Goal: Task Accomplishment & Management: Manage account settings

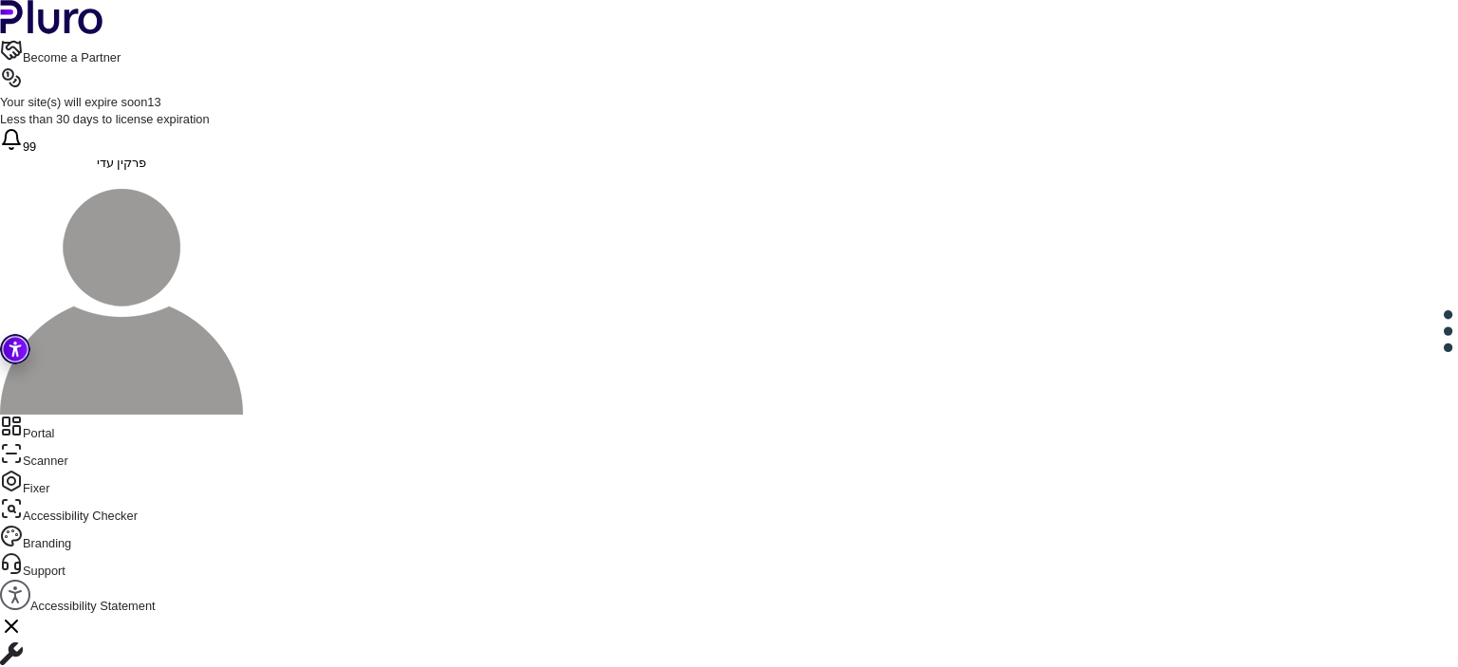
scroll to position [4302, 0]
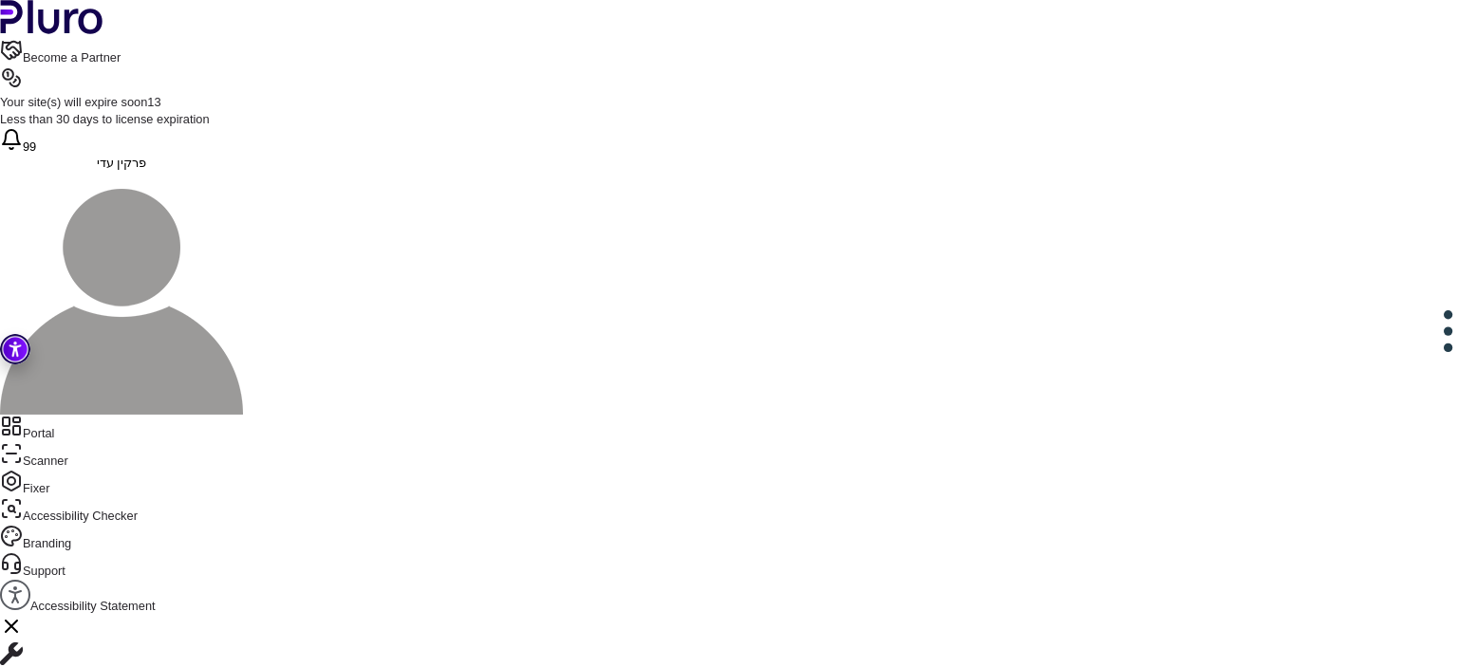
type input "**********"
drag, startPoint x: 476, startPoint y: 285, endPoint x: 685, endPoint y: 291, distance: 208.9
copy span "**********"
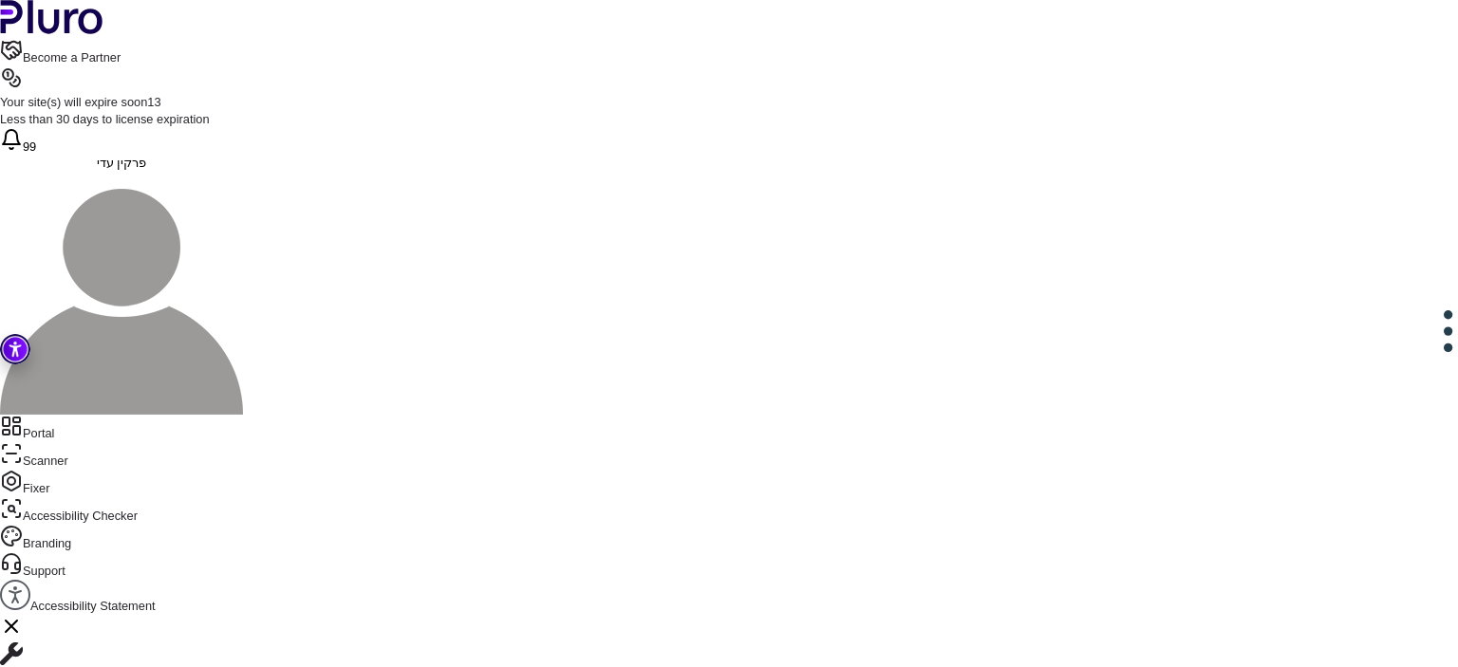
scroll to position [649, 0]
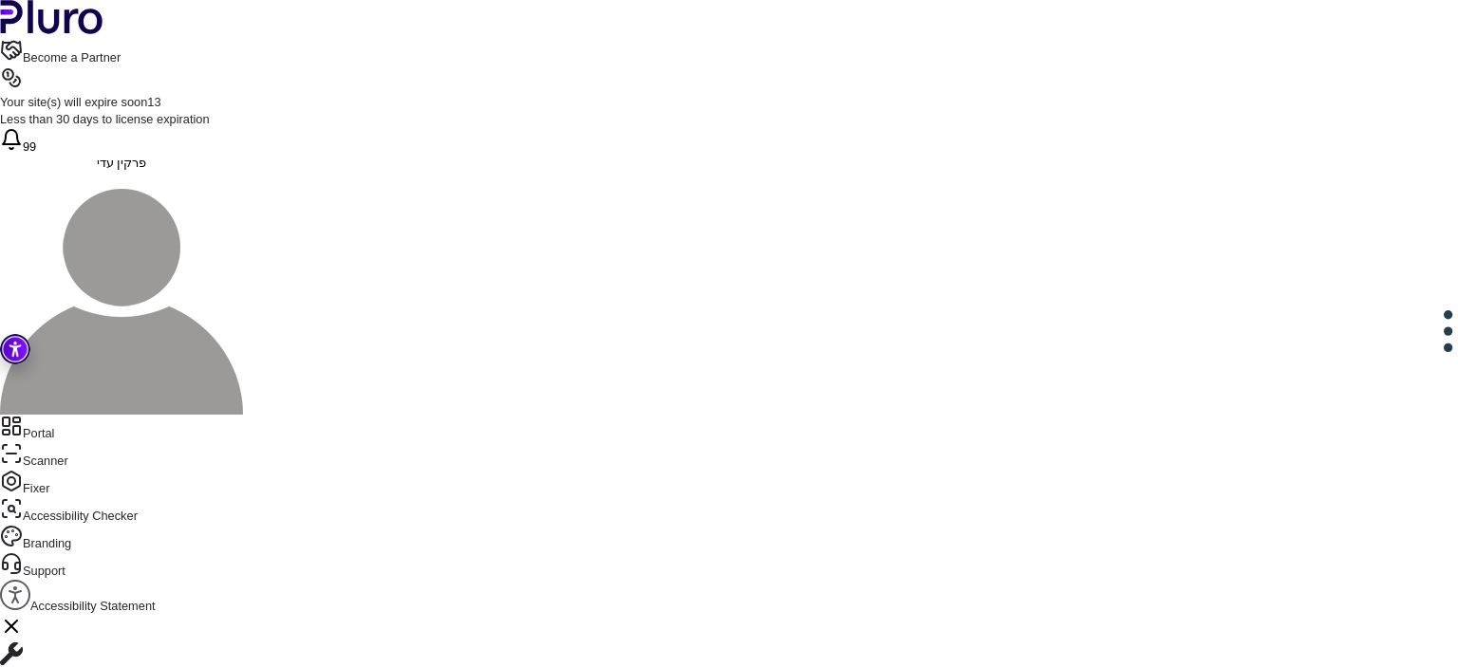
drag, startPoint x: 486, startPoint y: 448, endPoint x: 483, endPoint y: 410, distance: 38.1
drag, startPoint x: 484, startPoint y: 414, endPoint x: 550, endPoint y: 451, distance: 76.0
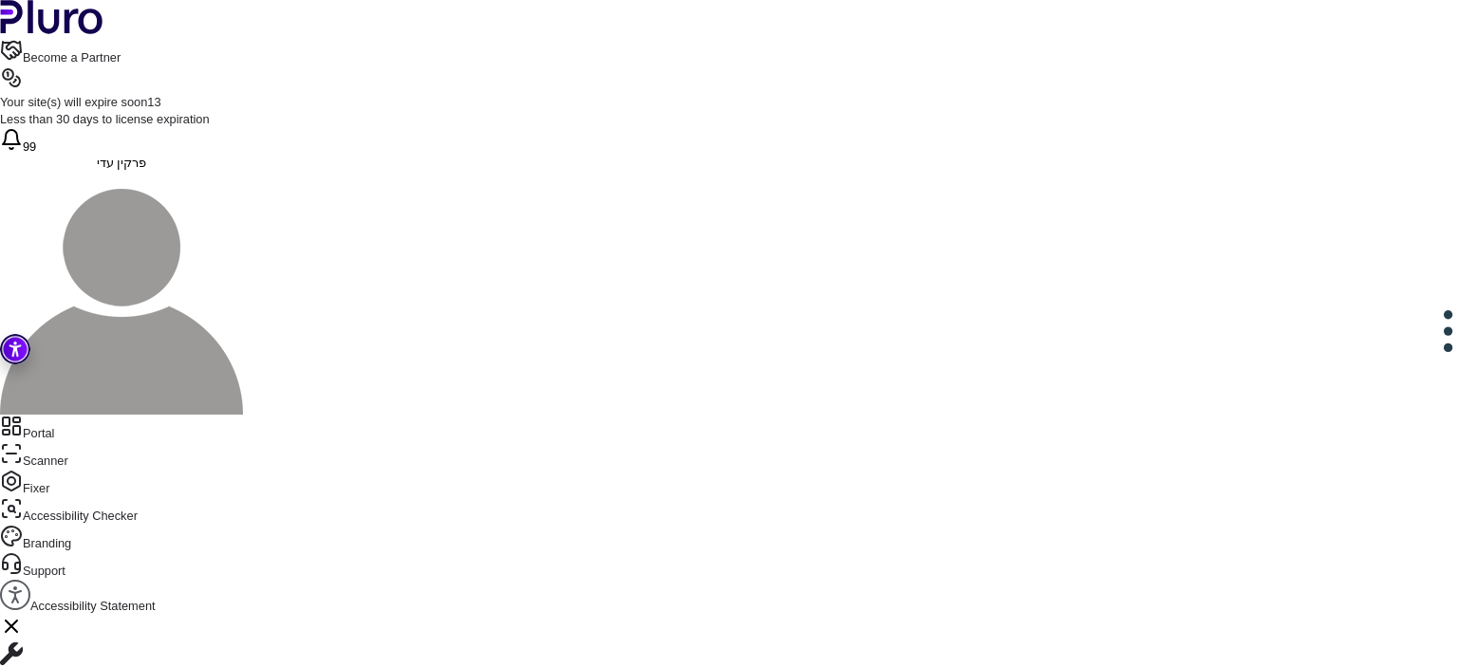
drag, startPoint x: 504, startPoint y: 484, endPoint x: 472, endPoint y: 365, distance: 122.9
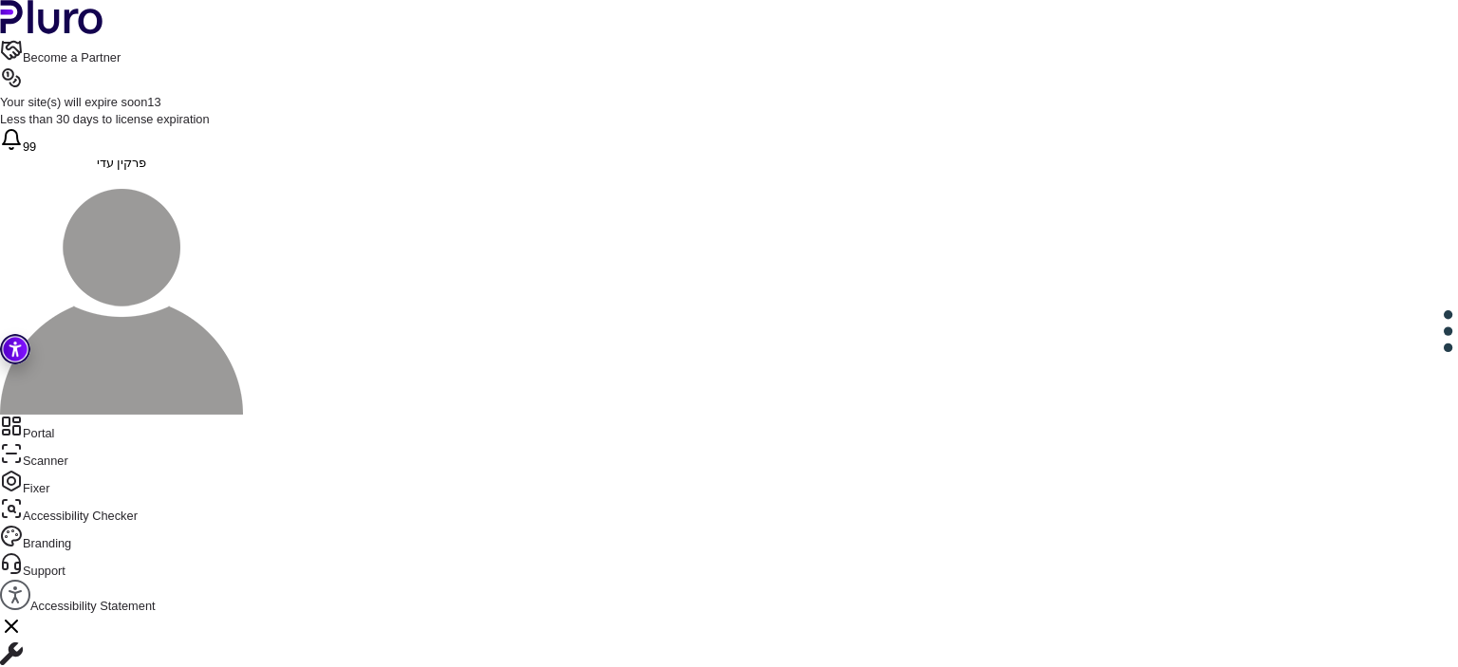
drag, startPoint x: 469, startPoint y: 355, endPoint x: 520, endPoint y: 492, distance: 146.0
drag, startPoint x: 512, startPoint y: 480, endPoint x: 471, endPoint y: 346, distance: 140.2
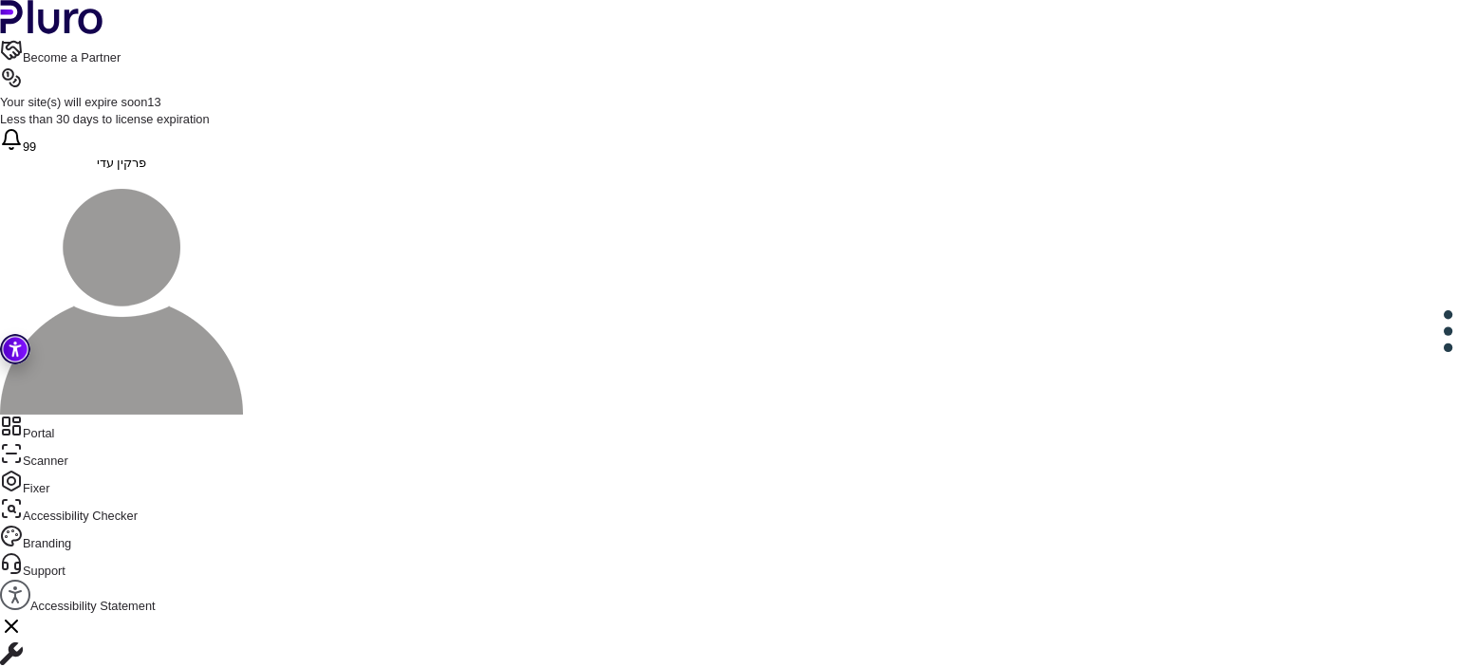
drag, startPoint x: 492, startPoint y: 380, endPoint x: 601, endPoint y: 380, distance: 109.1
drag, startPoint x: 484, startPoint y: 466, endPoint x: 486, endPoint y: 382, distance: 83.5
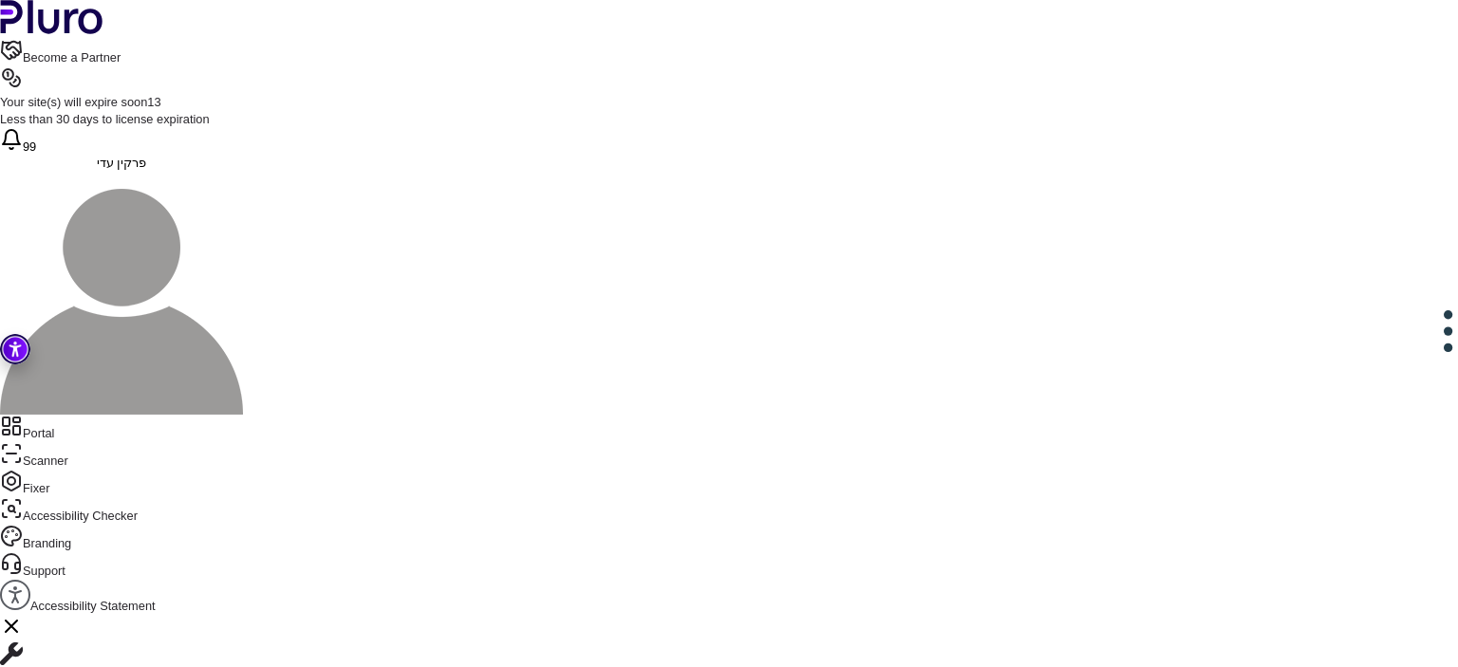
drag, startPoint x: 625, startPoint y: 491, endPoint x: 492, endPoint y: 485, distance: 133.9
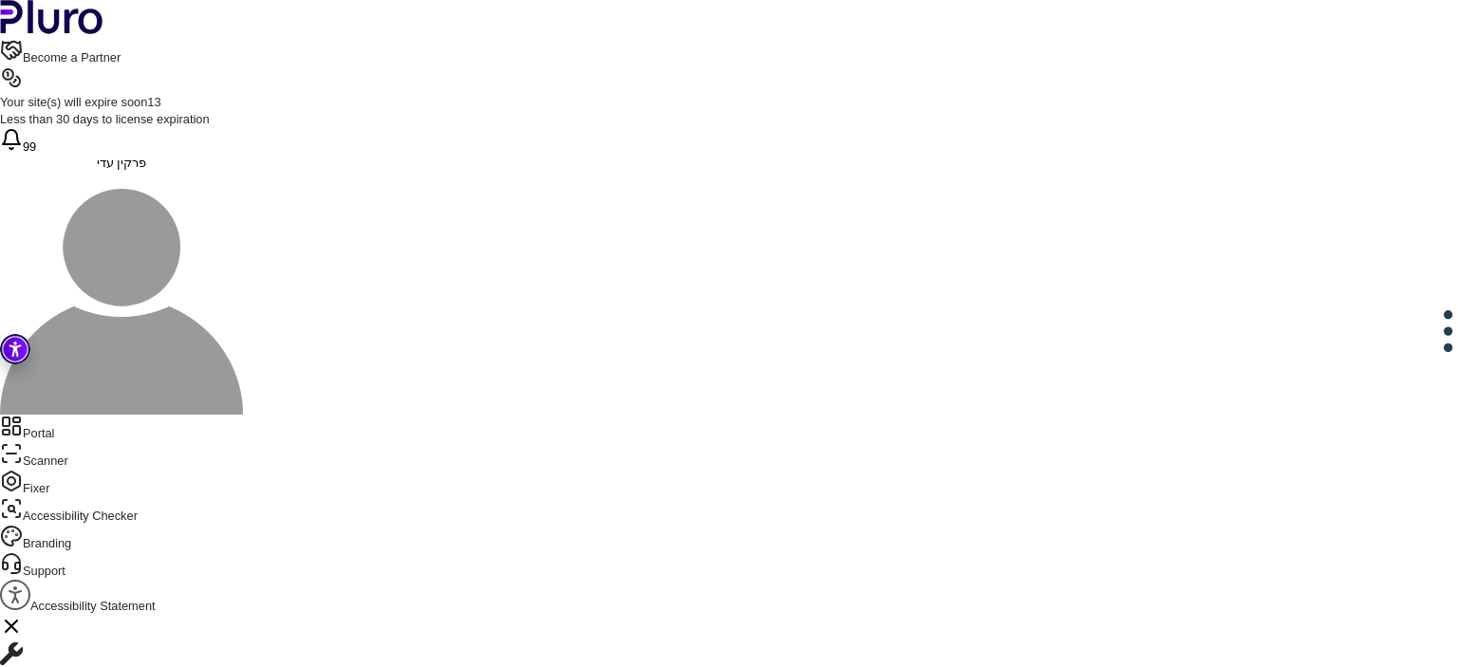
drag, startPoint x: 725, startPoint y: 511, endPoint x: 517, endPoint y: 514, distance: 207.9
drag, startPoint x: 732, startPoint y: 507, endPoint x: 509, endPoint y: 509, distance: 223.0
drag, startPoint x: 521, startPoint y: 616, endPoint x: 534, endPoint y: 608, distance: 15.3
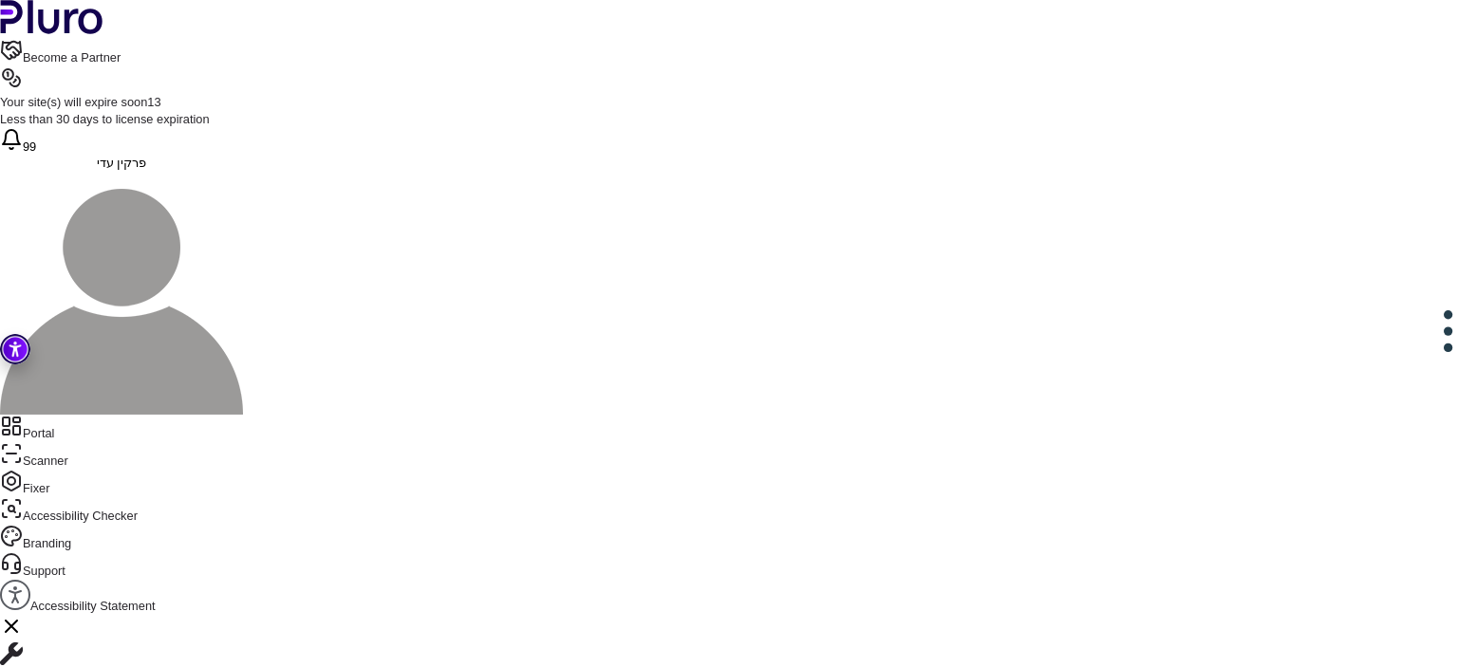
drag, startPoint x: 465, startPoint y: 357, endPoint x: 528, endPoint y: 409, distance: 81.5
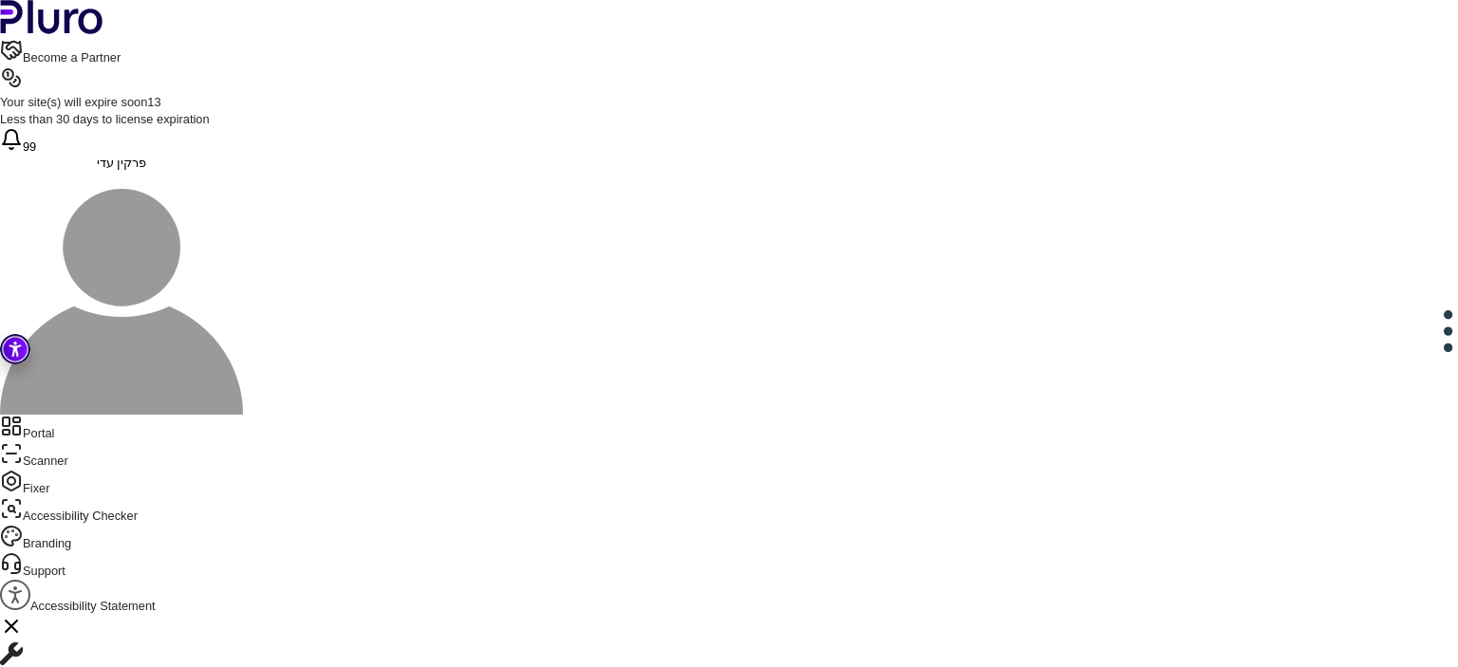
drag, startPoint x: 478, startPoint y: 473, endPoint x: 495, endPoint y: 585, distance: 113.3
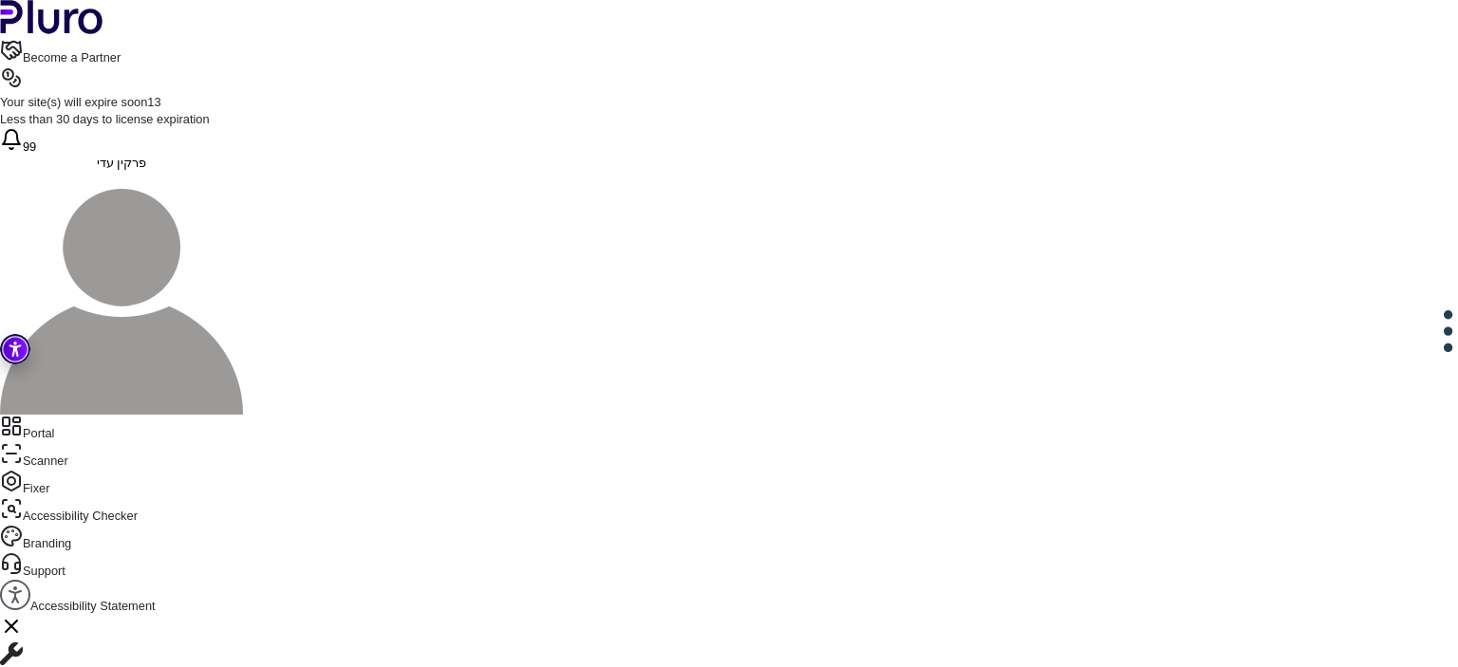
drag, startPoint x: 483, startPoint y: 538, endPoint x: 477, endPoint y: 475, distance: 62.9
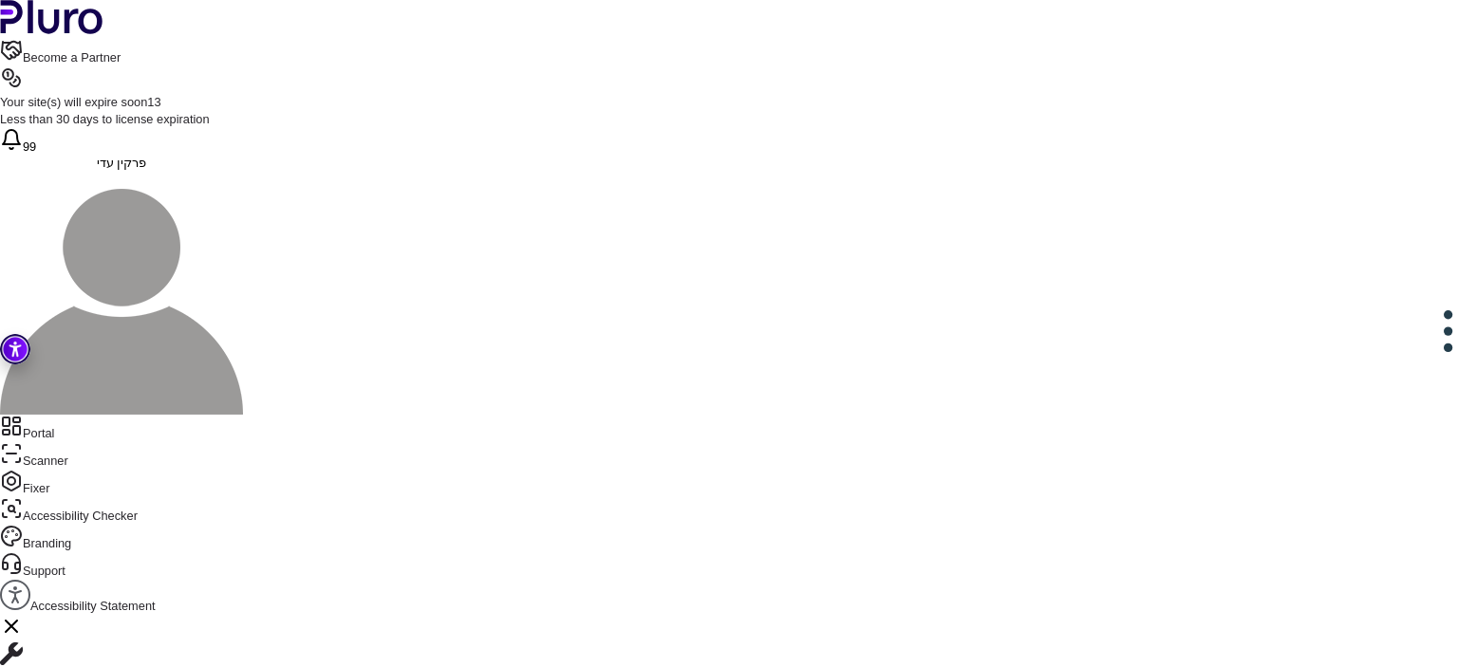
drag, startPoint x: 475, startPoint y: 398, endPoint x: 492, endPoint y: 560, distance: 163.2
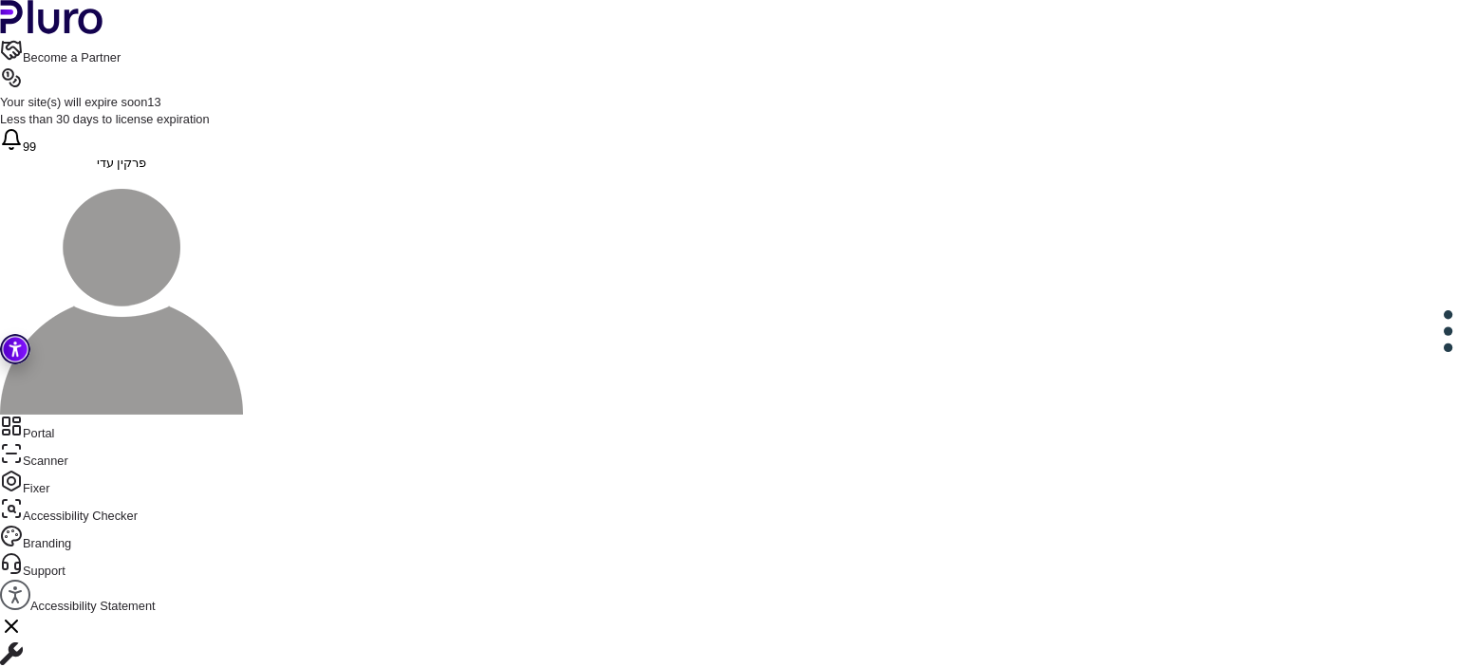
scroll to position [775, 0]
drag, startPoint x: 478, startPoint y: 353, endPoint x: 516, endPoint y: 451, distance: 104.9
drag, startPoint x: 466, startPoint y: 233, endPoint x: 526, endPoint y: 474, distance: 247.4
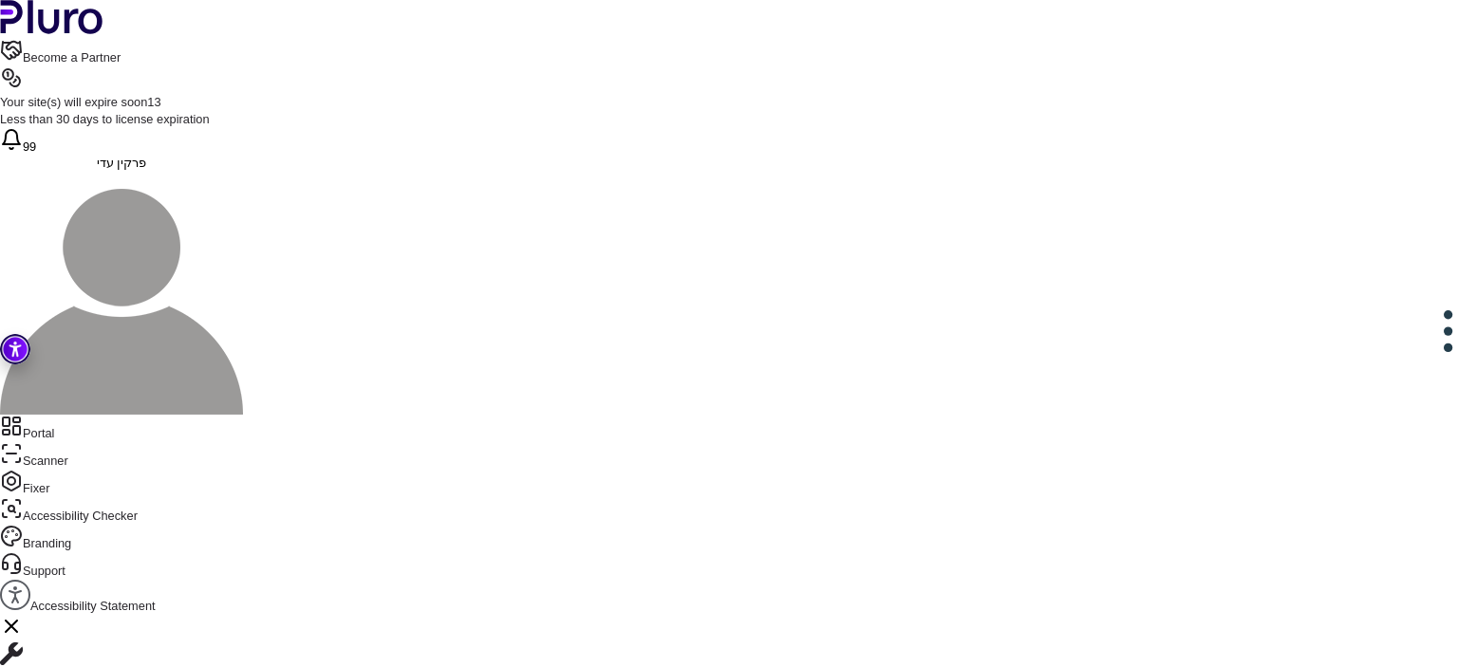
copy div "**********"
drag, startPoint x: 472, startPoint y: 386, endPoint x: 503, endPoint y: 501, distance: 119.0
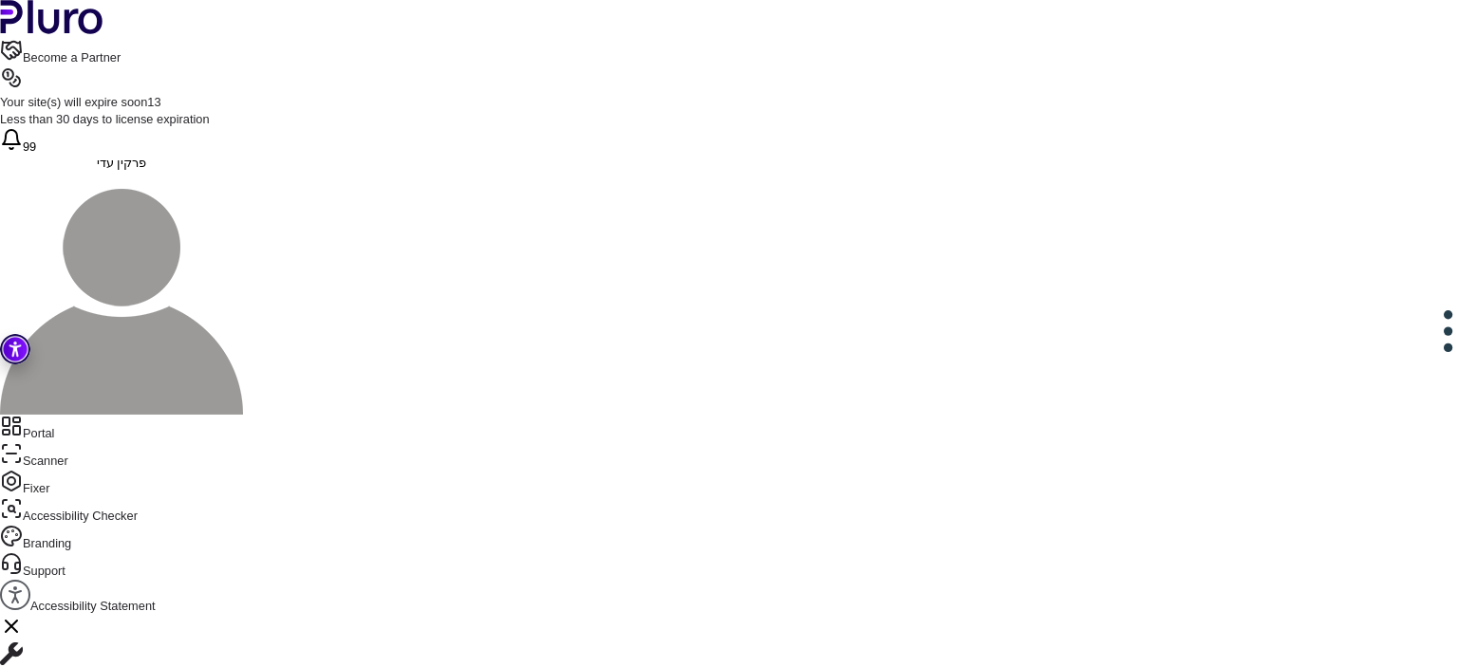
drag, startPoint x: 486, startPoint y: 506, endPoint x: 487, endPoint y: 368, distance: 137.6
drag, startPoint x: 487, startPoint y: 368, endPoint x: 465, endPoint y: 390, distance: 30.9
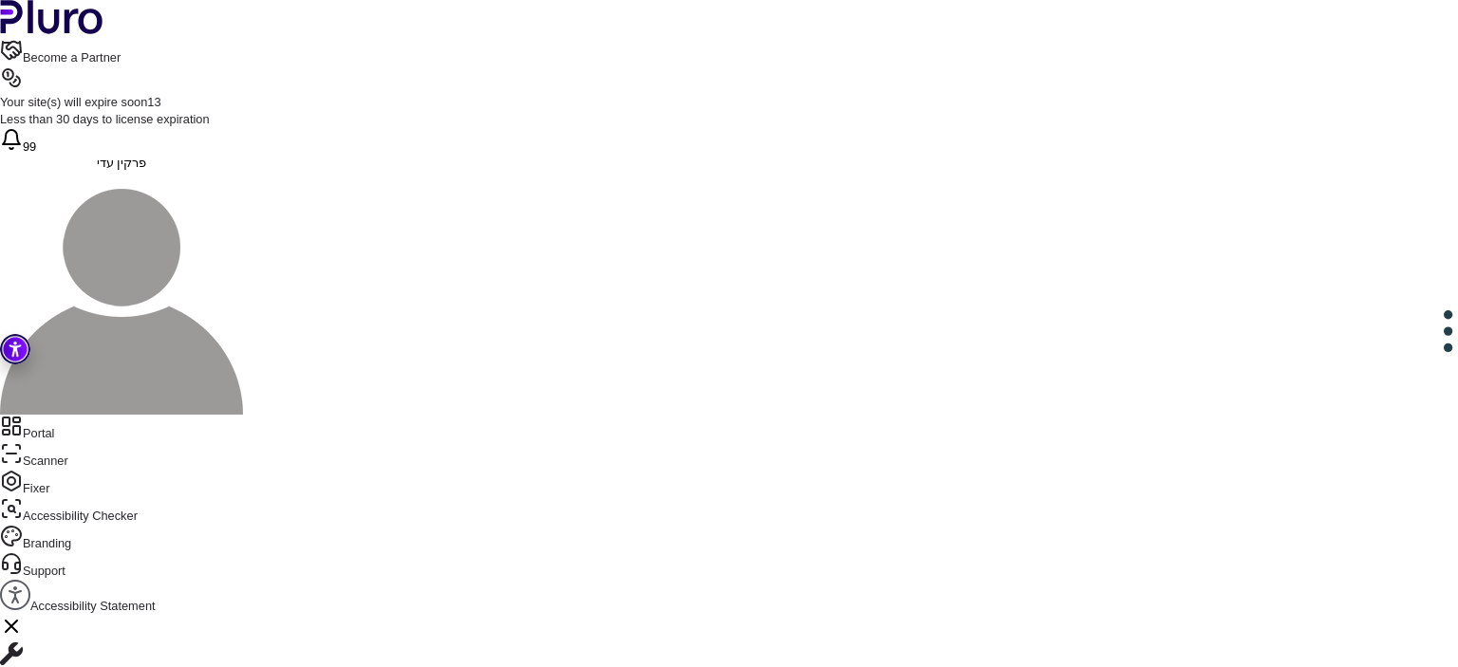
drag, startPoint x: 472, startPoint y: 386, endPoint x: 486, endPoint y: 402, distance: 21.5
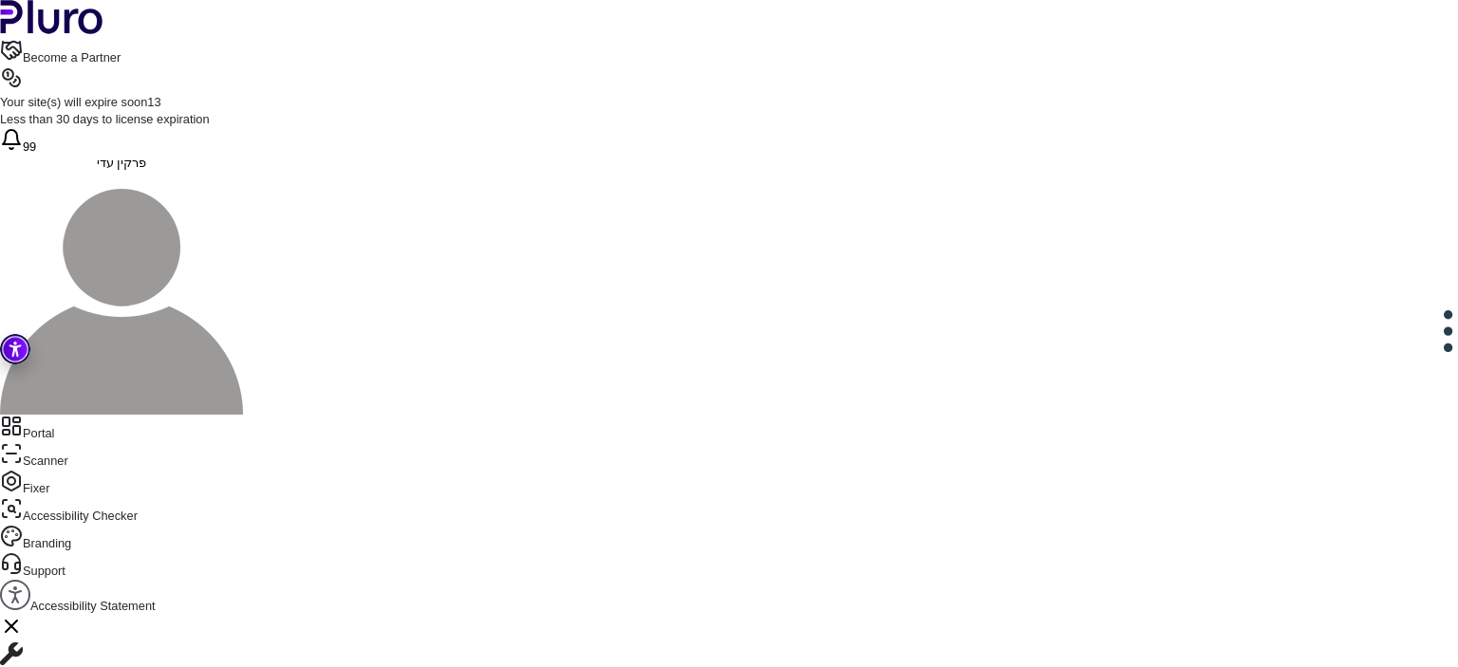
scroll to position [608, 0]
drag, startPoint x: 478, startPoint y: 231, endPoint x: 568, endPoint y: 341, distance: 142.3
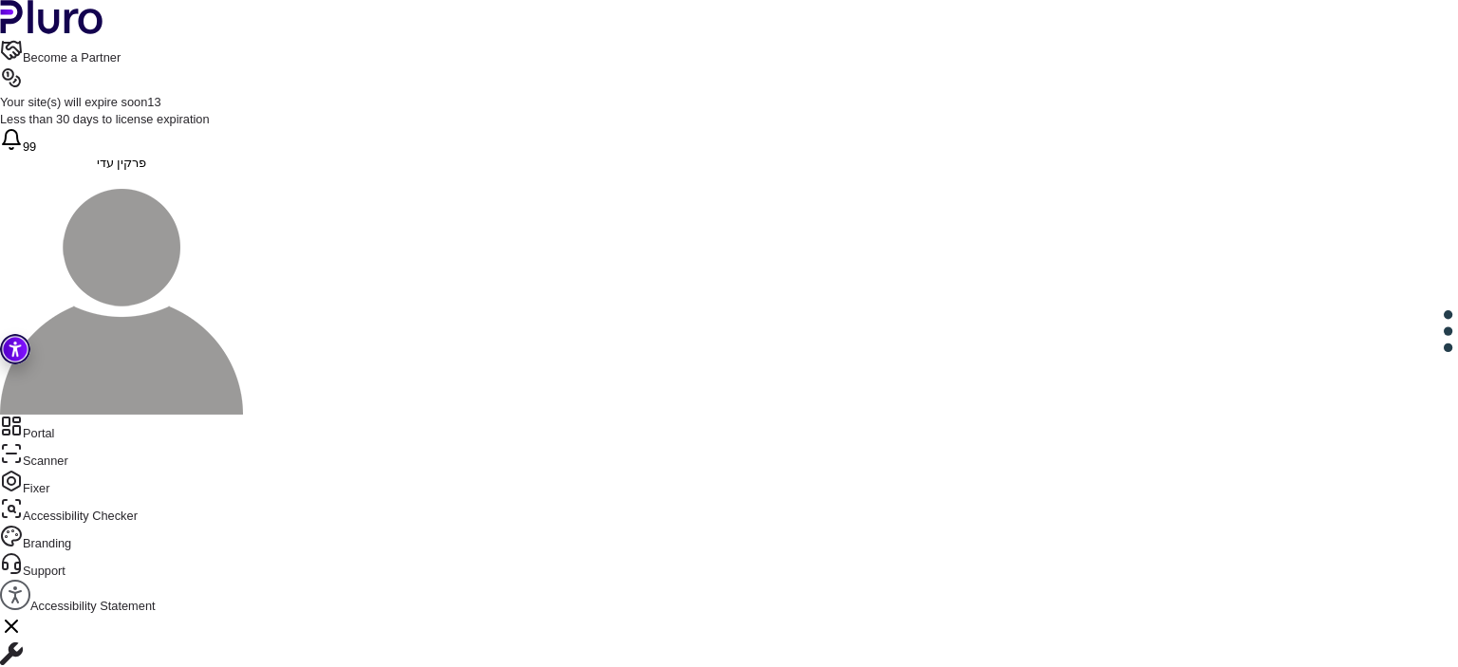
drag, startPoint x: 467, startPoint y: 235, endPoint x: 499, endPoint y: 334, distance: 103.8
drag, startPoint x: 499, startPoint y: 338, endPoint x: 473, endPoint y: 265, distance: 77.8
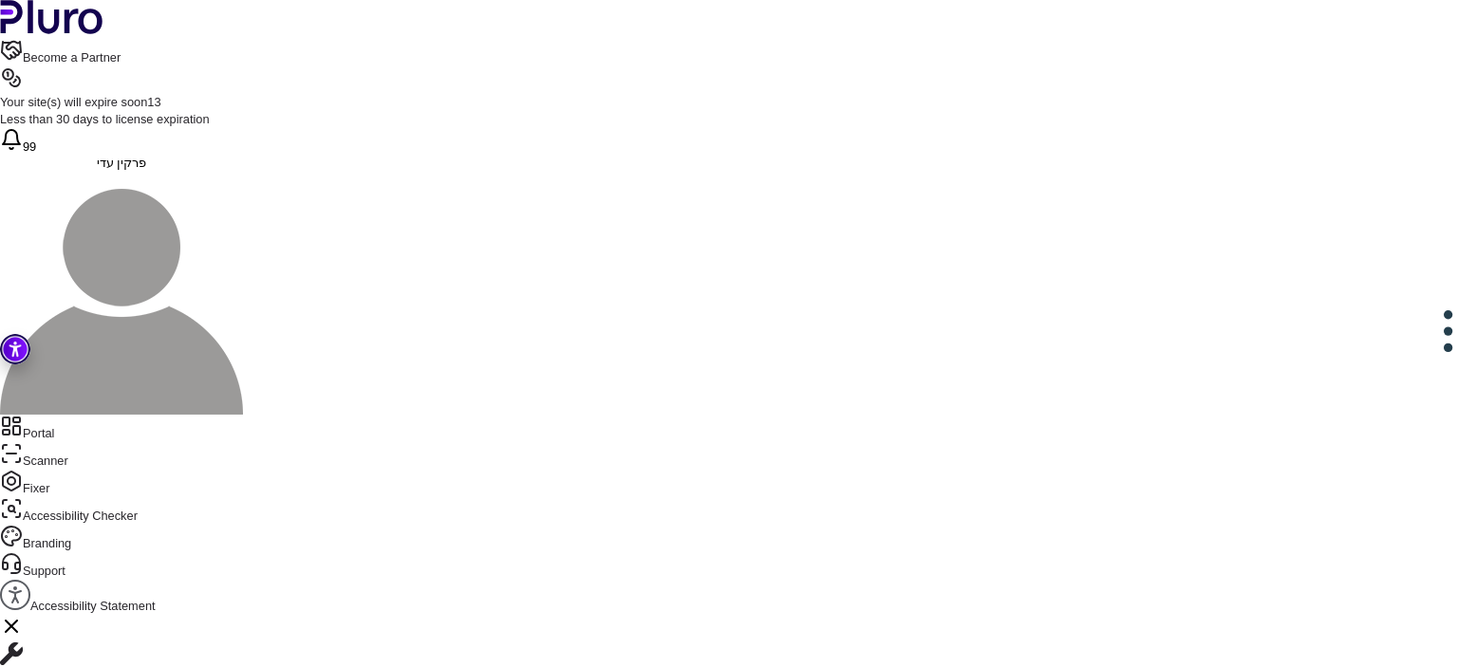
drag, startPoint x: 623, startPoint y: 279, endPoint x: 427, endPoint y: 288, distance: 195.7
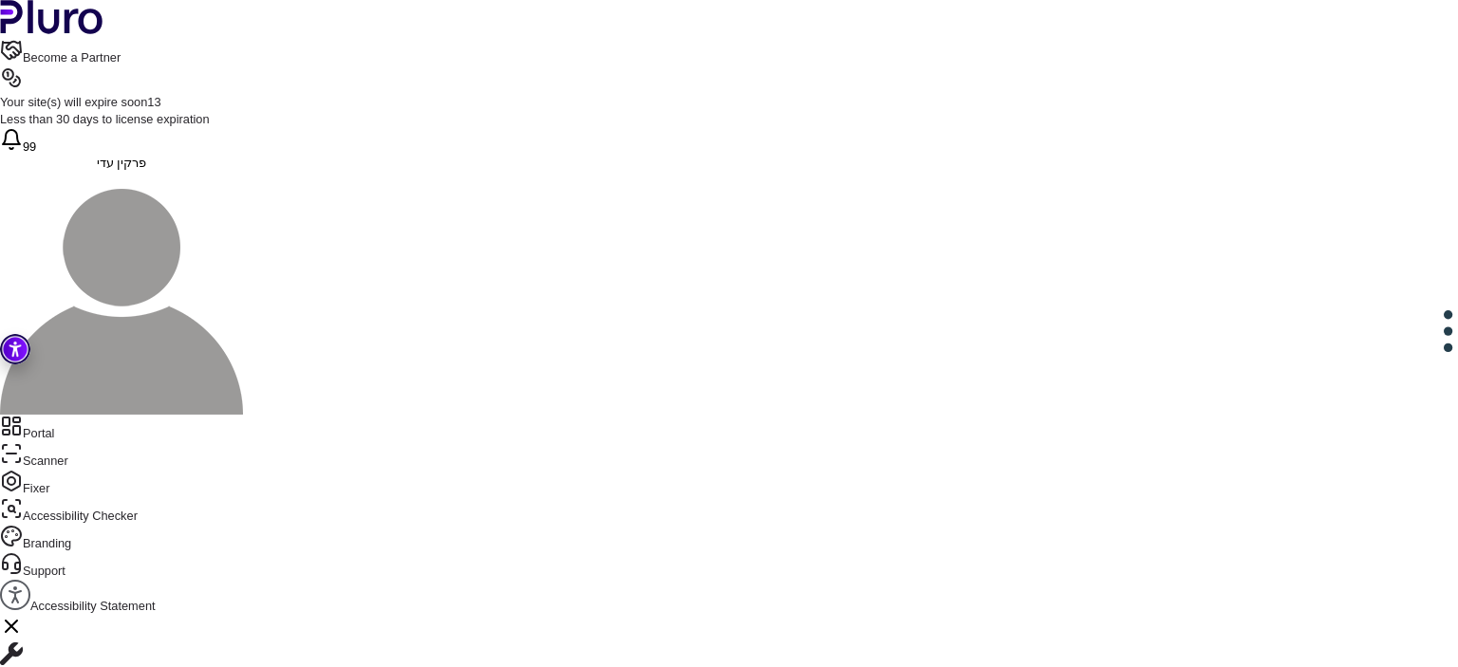
drag, startPoint x: 607, startPoint y: 263, endPoint x: 474, endPoint y: 264, distance: 133.8
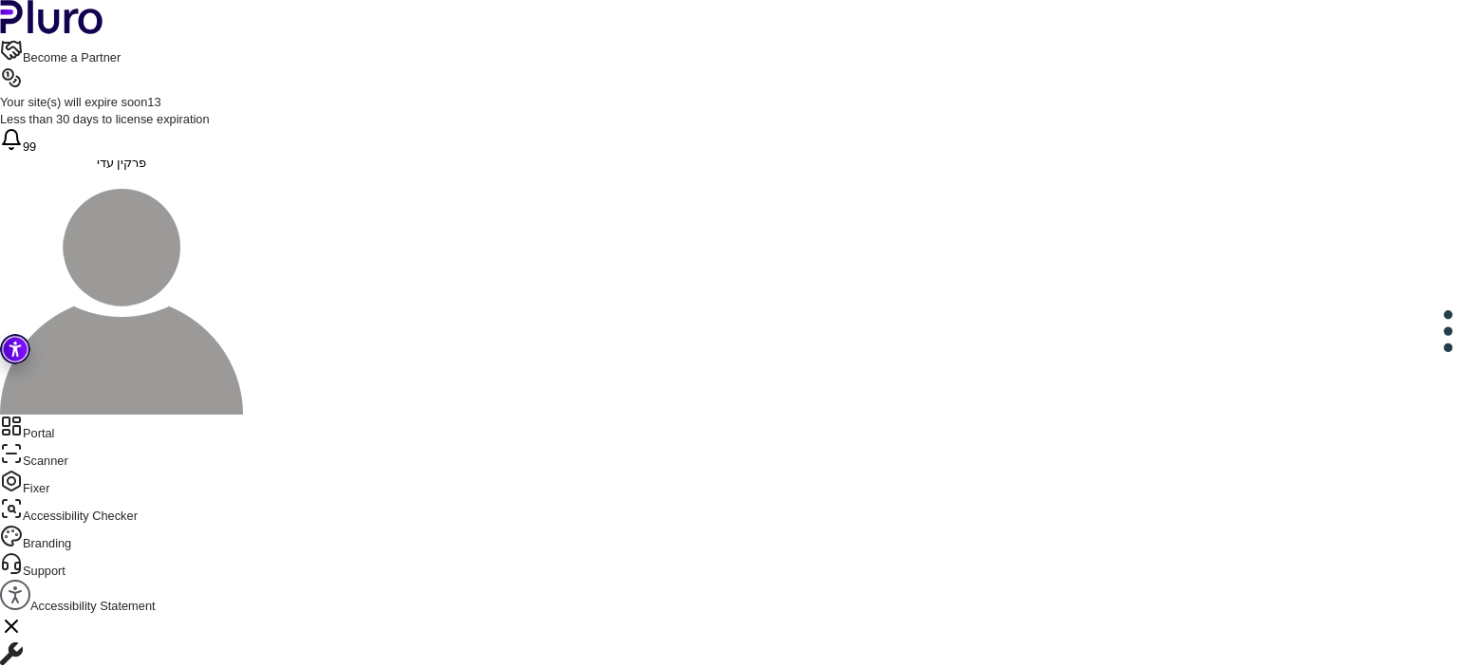
drag, startPoint x: 463, startPoint y: 255, endPoint x: 492, endPoint y: 543, distance: 289.0
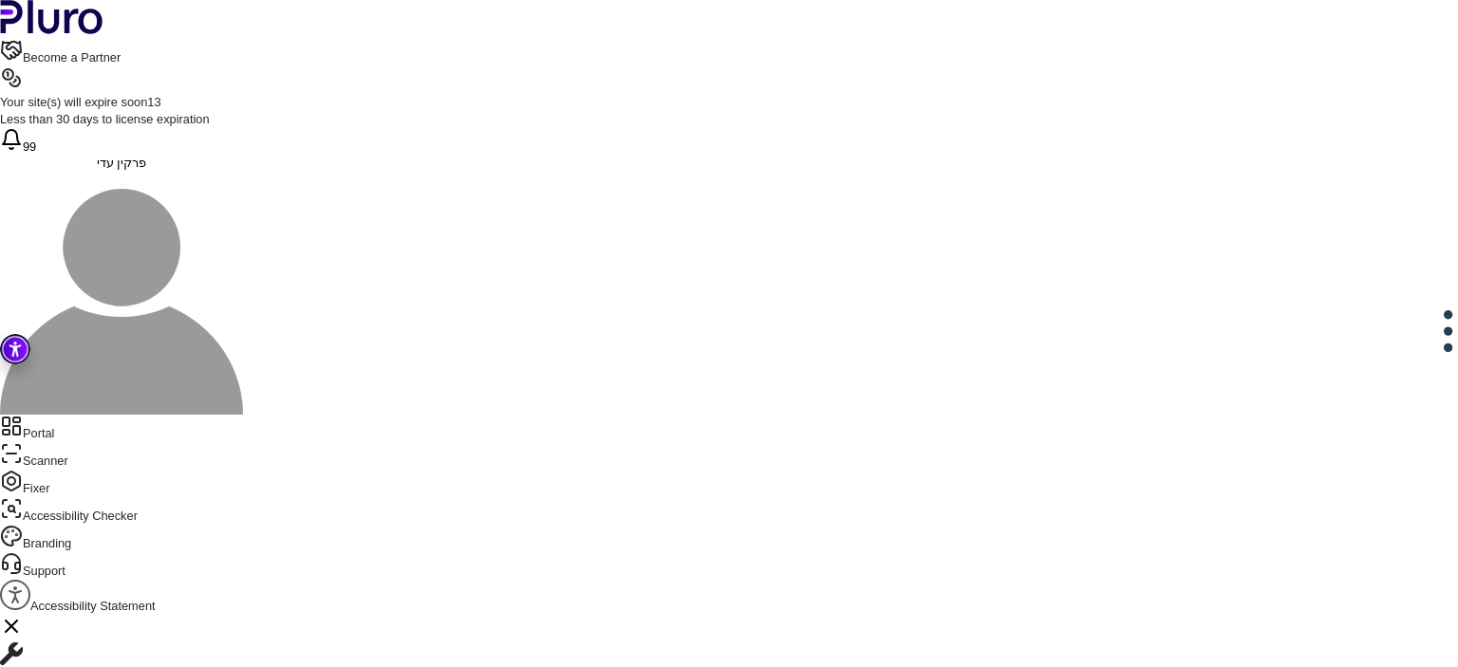
drag, startPoint x: 459, startPoint y: 253, endPoint x: 490, endPoint y: 534, distance: 282.5
drag, startPoint x: 486, startPoint y: 253, endPoint x: 459, endPoint y: 260, distance: 27.4
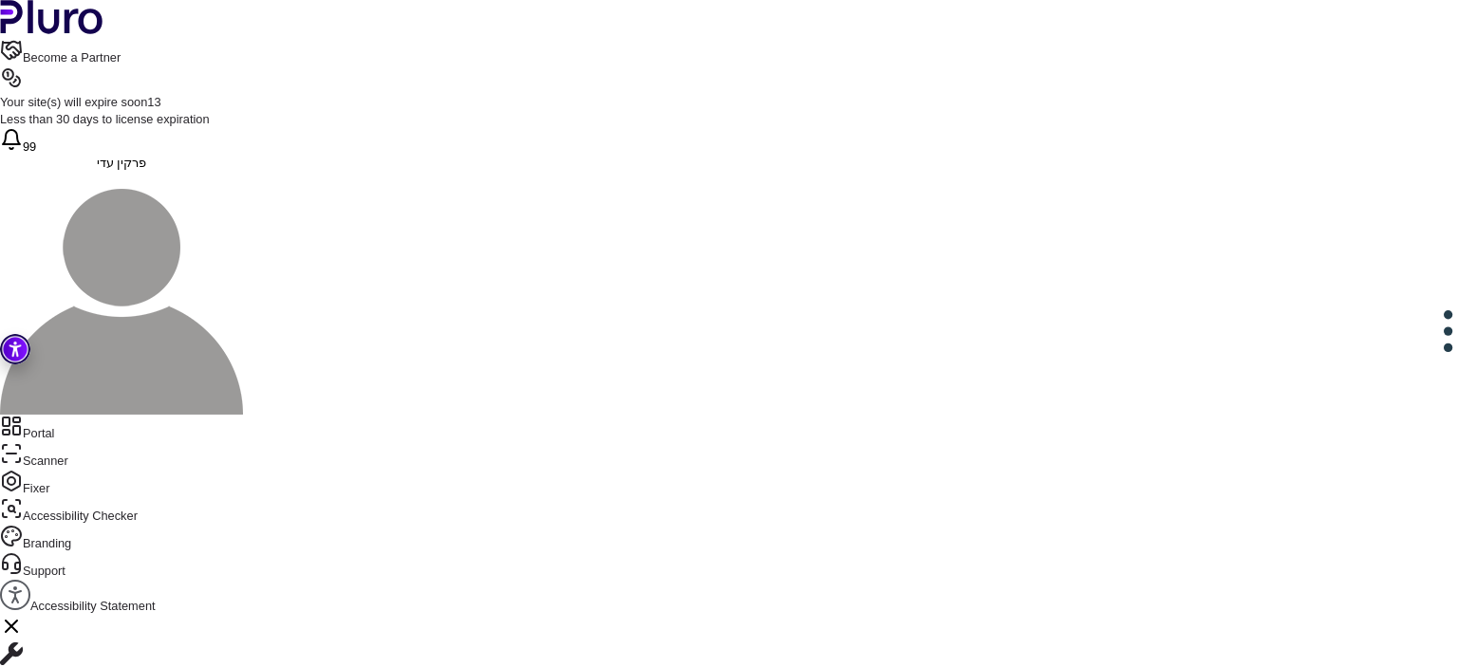
scroll to position [706, 0]
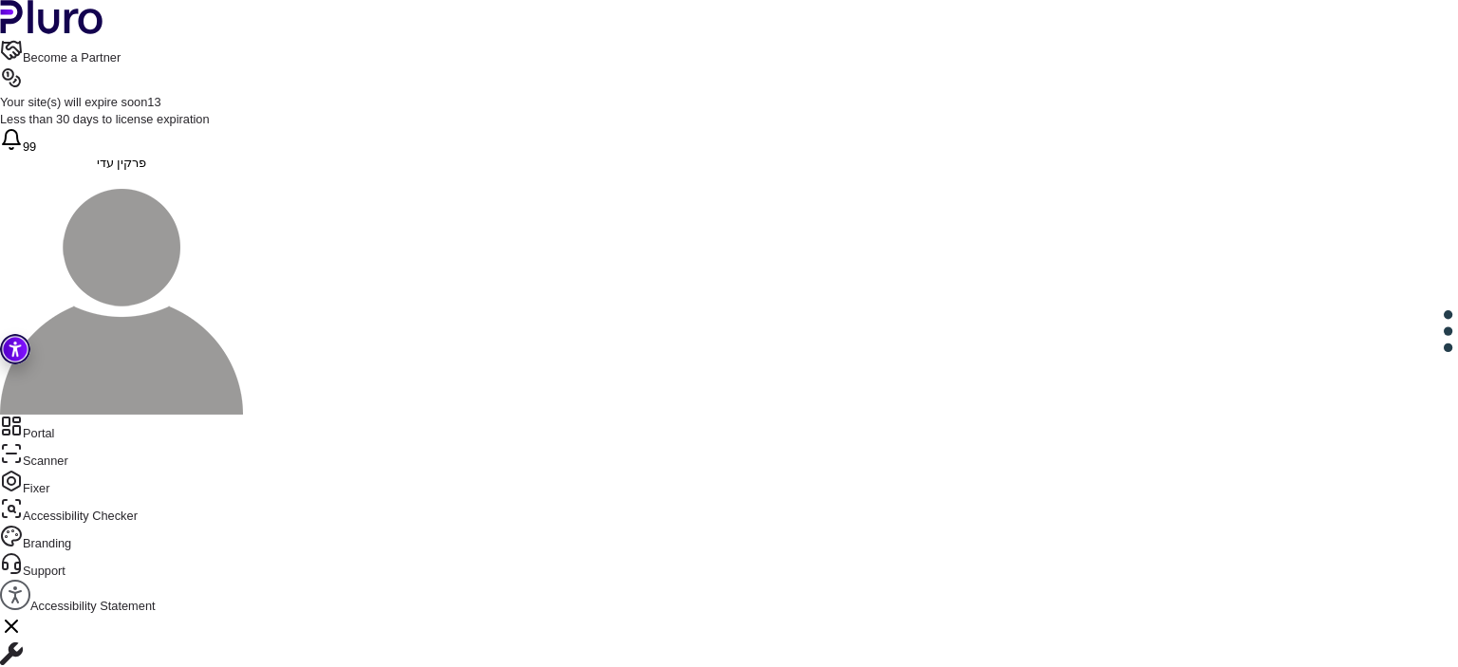
scroll to position [812, 0]
drag, startPoint x: 463, startPoint y: 302, endPoint x: 475, endPoint y: 523, distance: 221.4
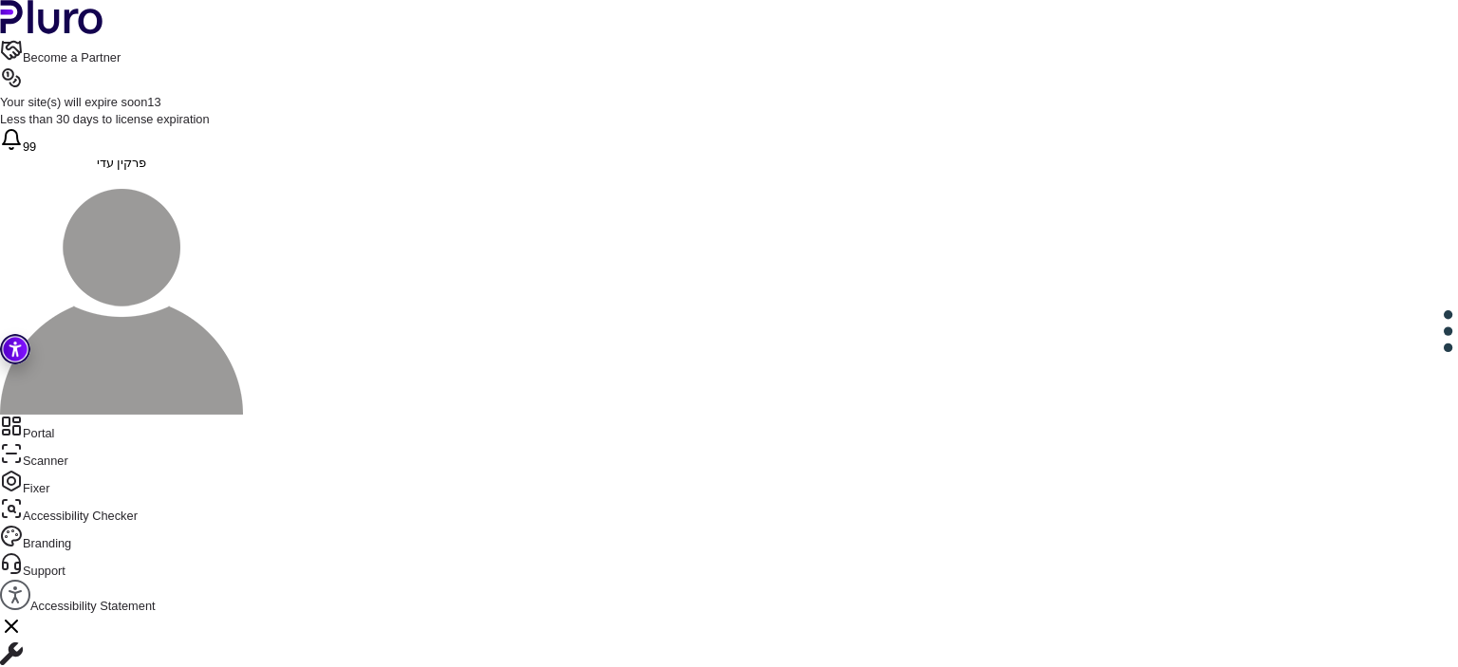
drag, startPoint x: 475, startPoint y: 523, endPoint x: 437, endPoint y: 351, distance: 175.9
drag, startPoint x: 456, startPoint y: 347, endPoint x: 514, endPoint y: 360, distance: 60.1
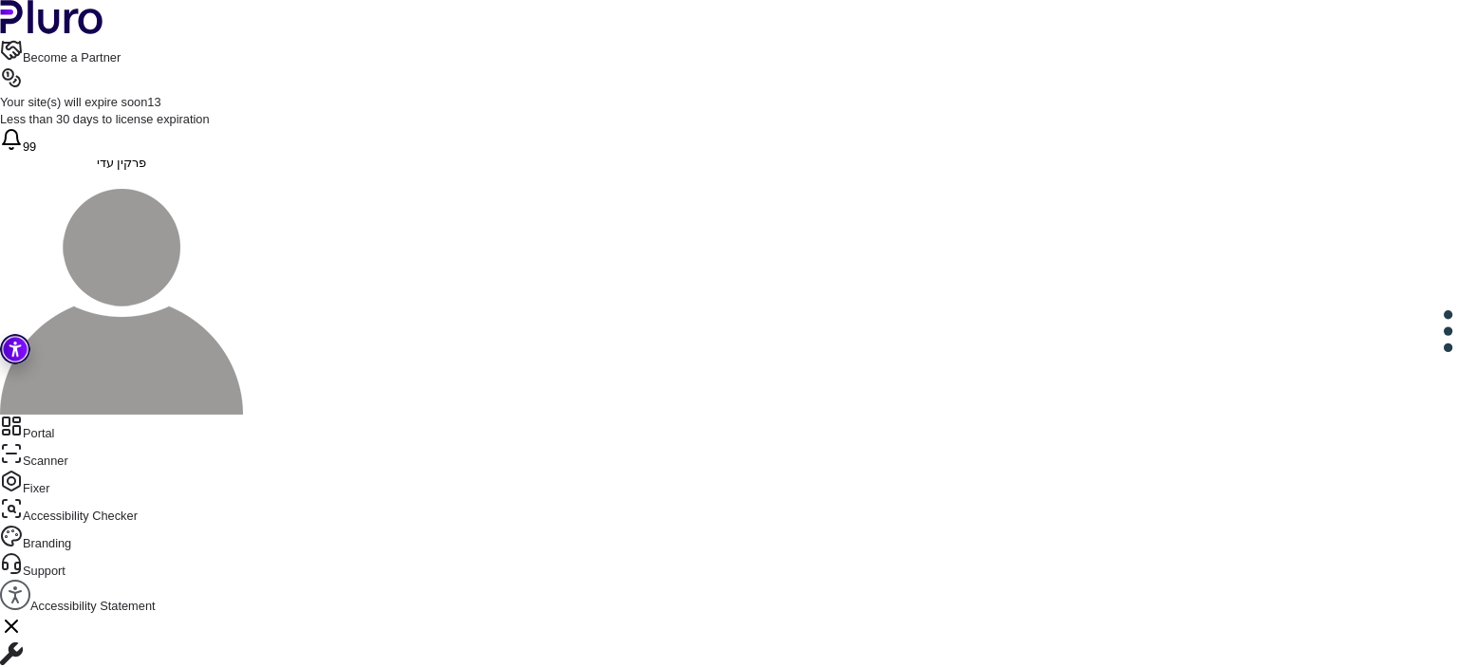
drag, startPoint x: 466, startPoint y: 226, endPoint x: 495, endPoint y: 546, distance: 321.2
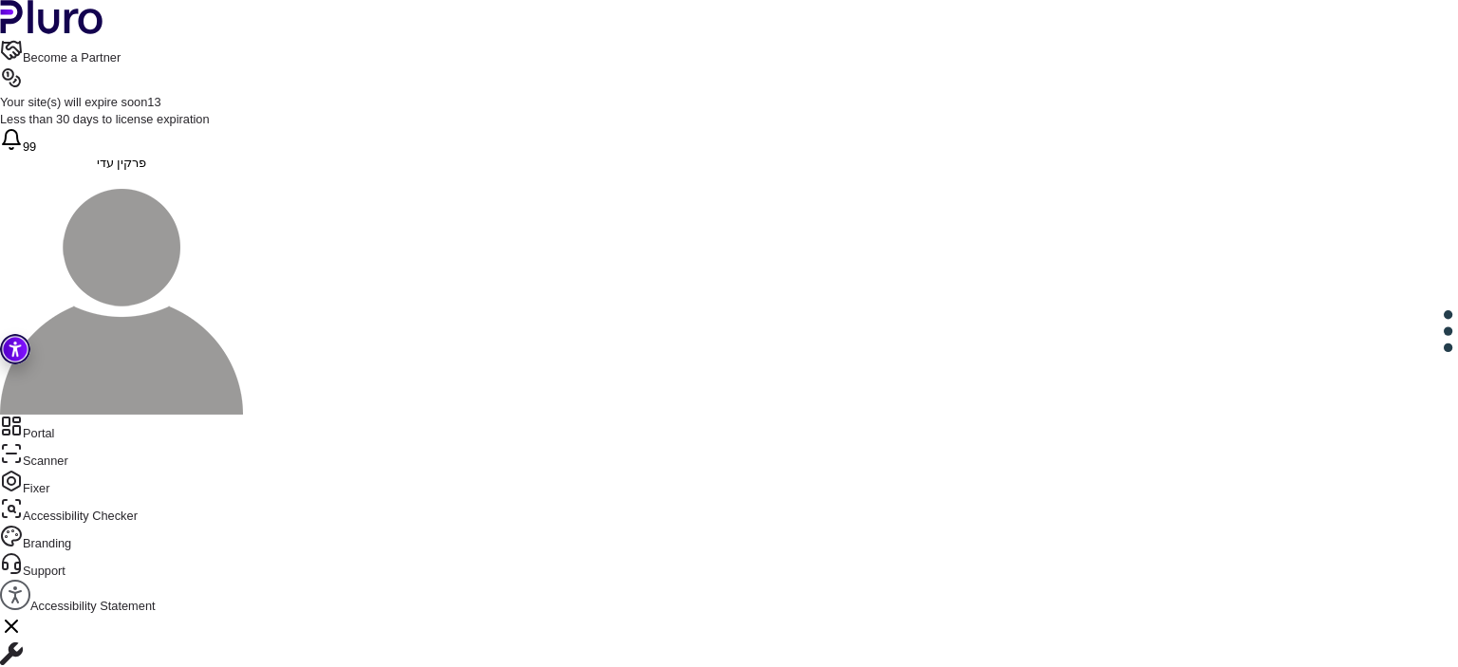
copy div "**********"
drag, startPoint x: 687, startPoint y: 413, endPoint x: 482, endPoint y: 422, distance: 205.2
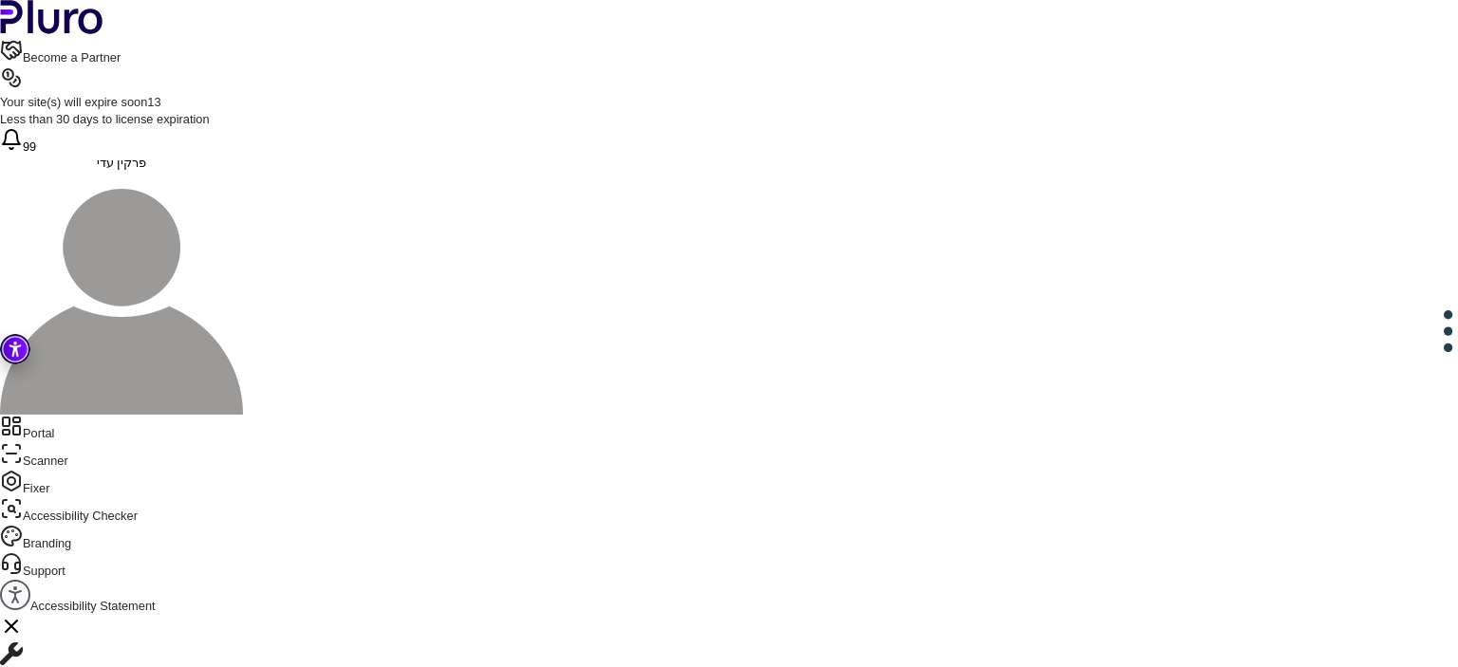
drag, startPoint x: 463, startPoint y: 419, endPoint x: 634, endPoint y: 397, distance: 172.2
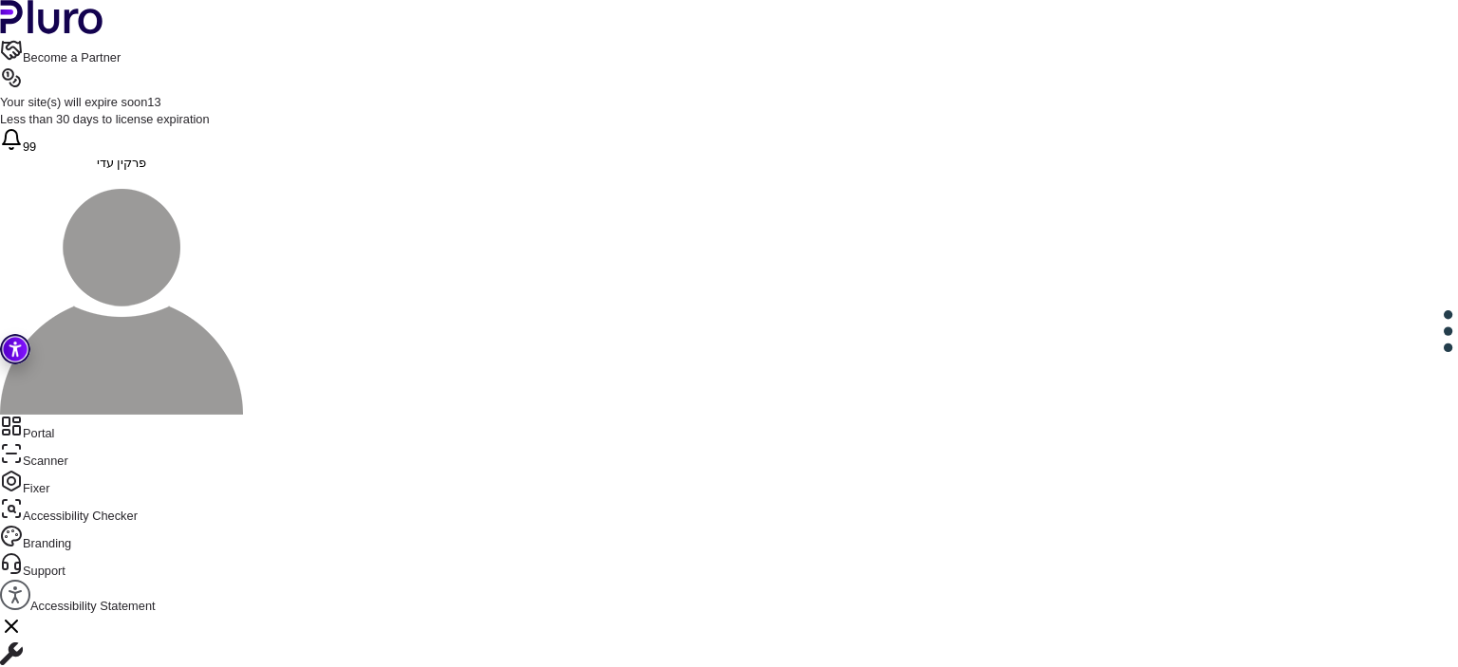
copy div "**********"
drag, startPoint x: 579, startPoint y: 378, endPoint x: 625, endPoint y: 373, distance: 46.7
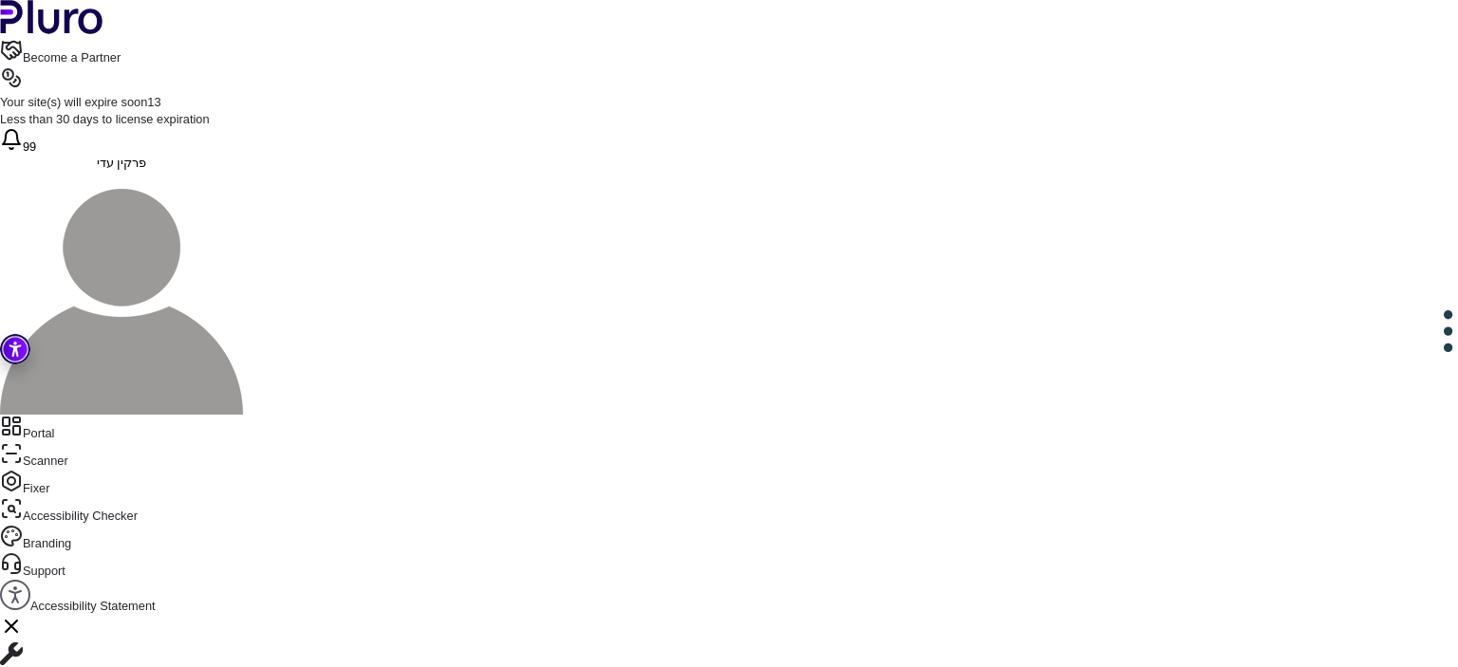
scroll to position [883, 0]
drag, startPoint x: 924, startPoint y: 385, endPoint x: 858, endPoint y: 385, distance: 66.4
